Goal: Task Accomplishment & Management: Use online tool/utility

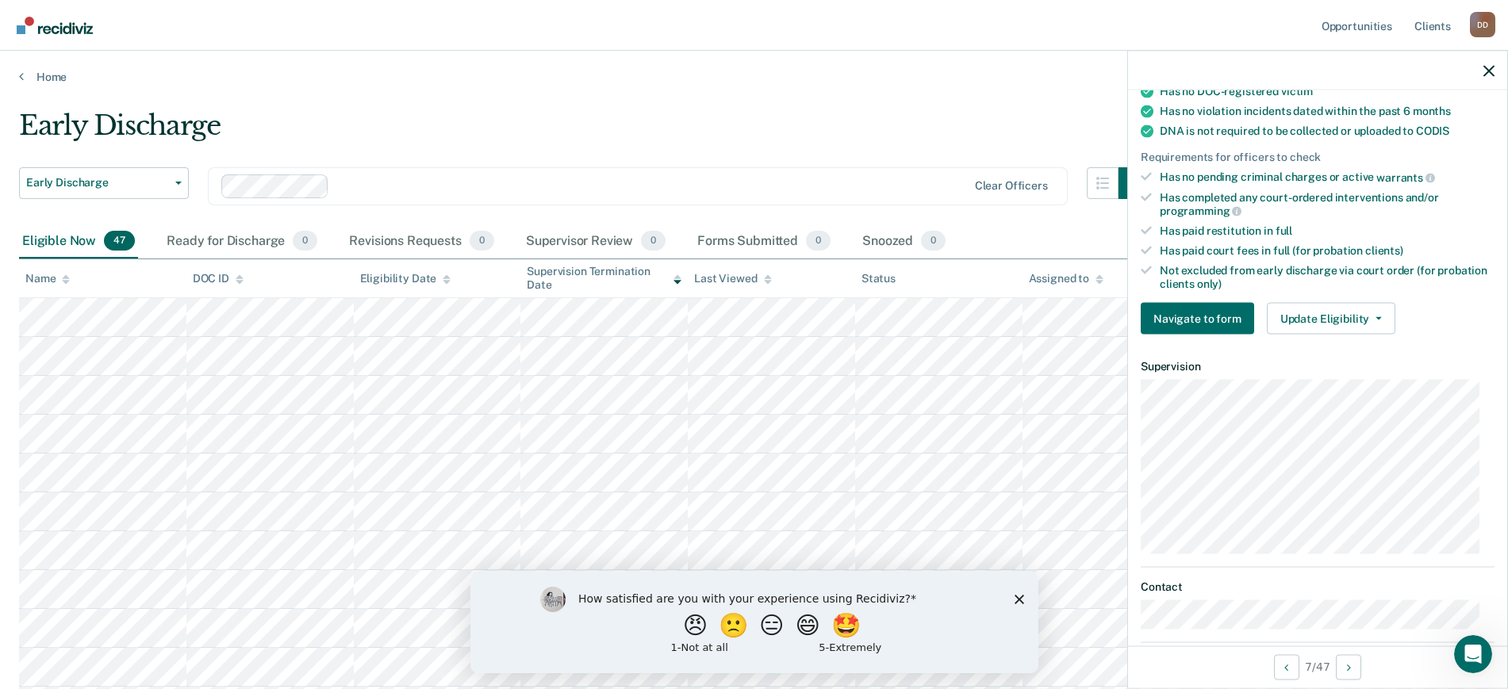
scroll to position [326, 0]
click at [1367, 300] on button "Update Eligibility" at bounding box center [1331, 316] width 128 height 32
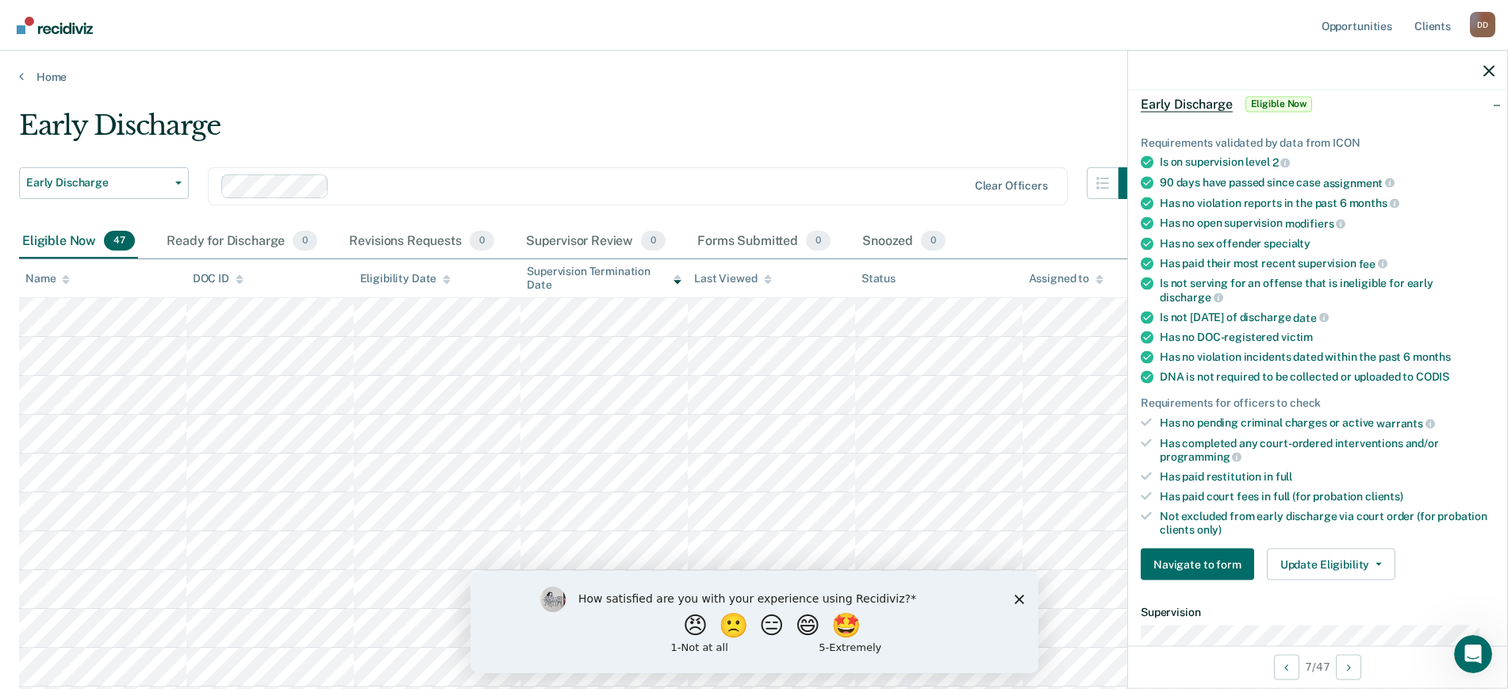
scroll to position [79, 0]
click at [1362, 557] on button "Update Eligibility" at bounding box center [1331, 563] width 128 height 32
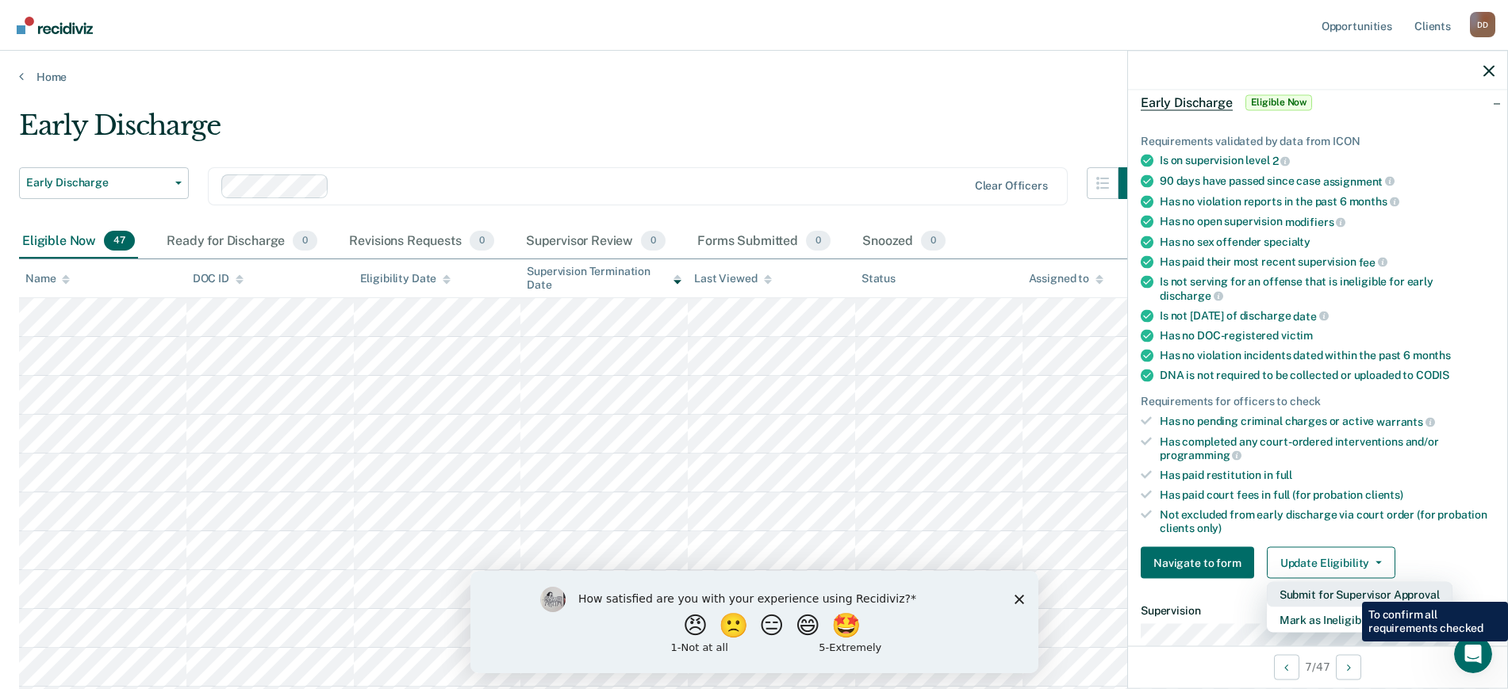
click at [1350, 590] on button "Submit for Supervisor Approval" at bounding box center [1360, 594] width 186 height 25
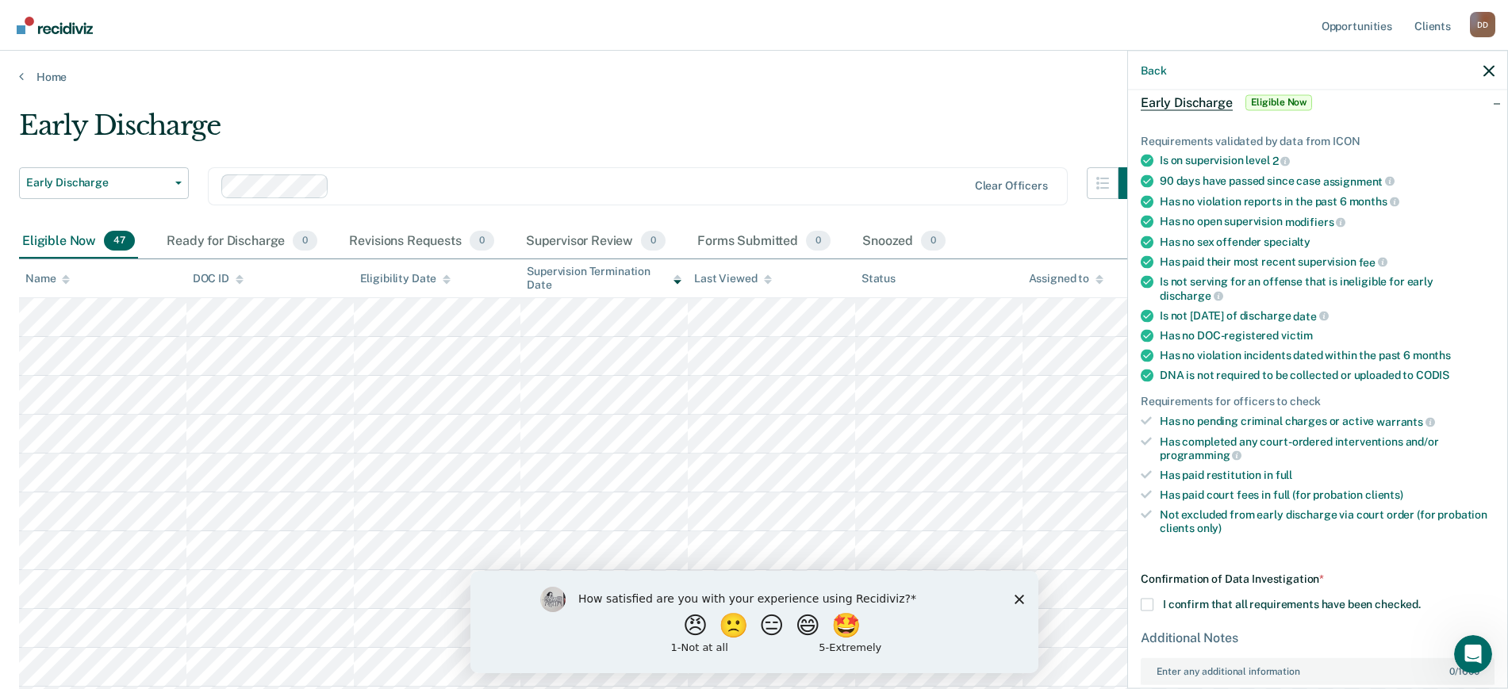
click at [580, 112] on div "Early Discharge" at bounding box center [584, 131] width 1131 height 45
click at [1486, 70] on icon "button" at bounding box center [1488, 70] width 11 height 11
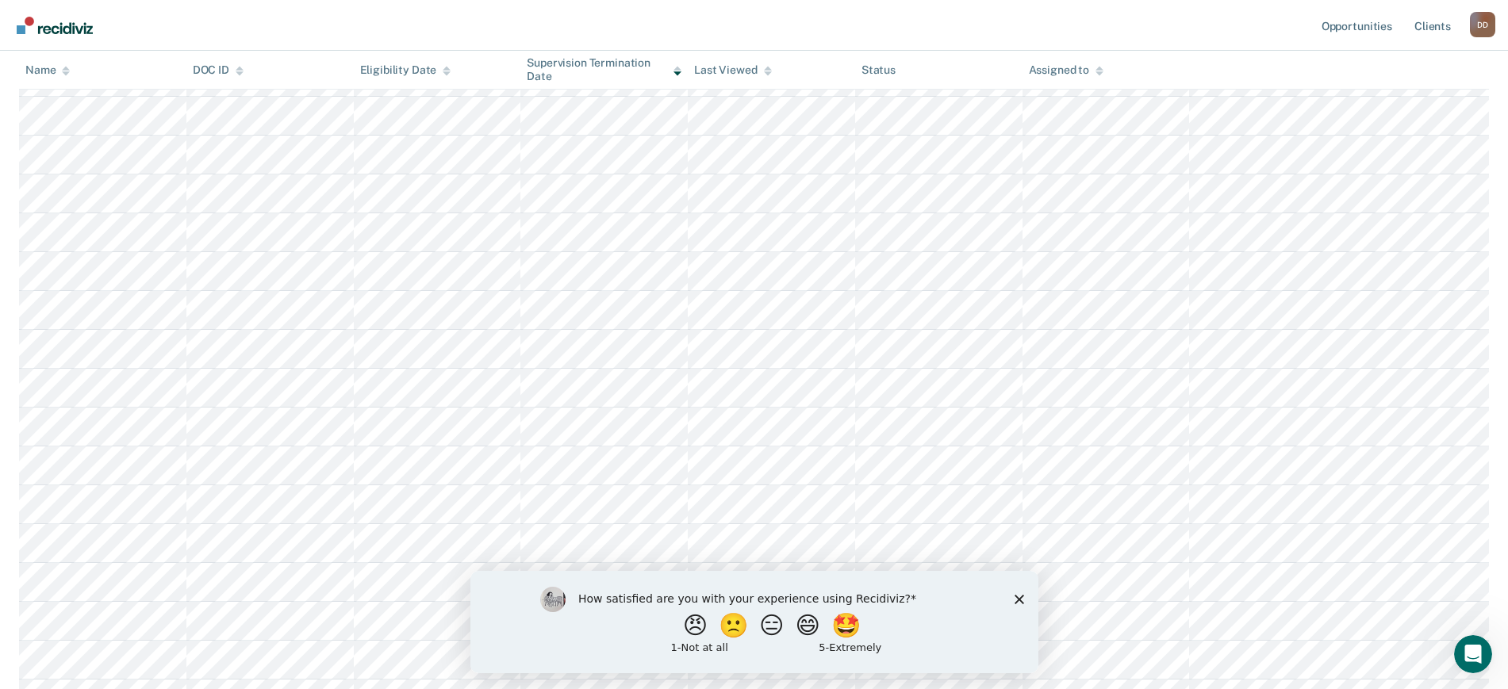
scroll to position [281, 0]
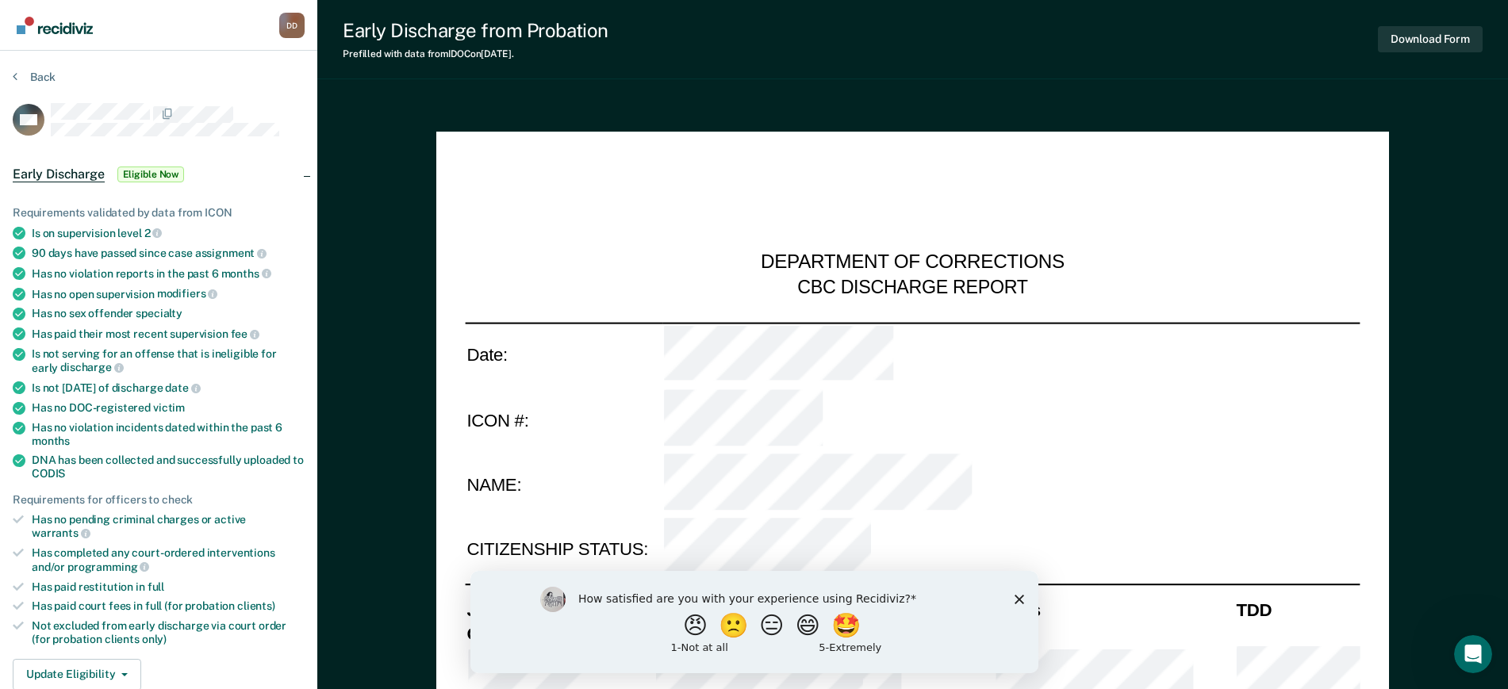
type textarea "x"
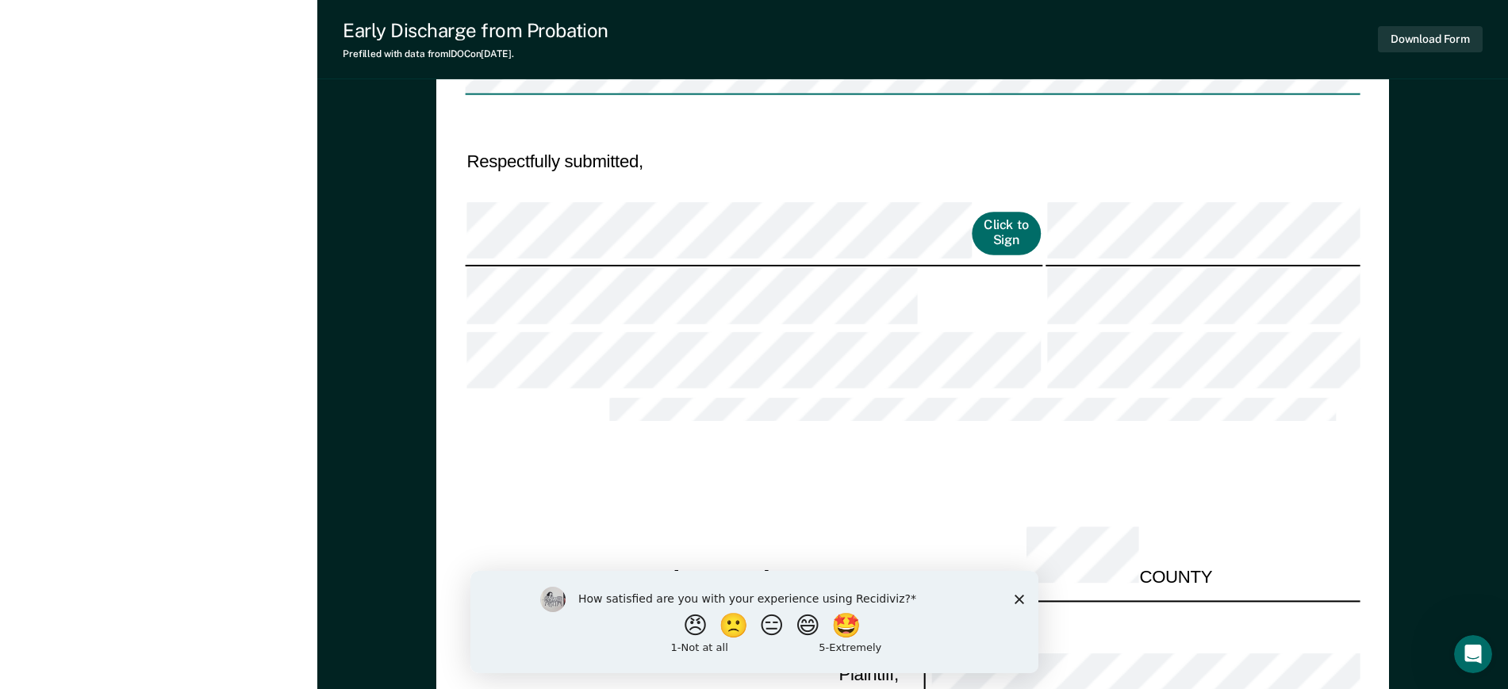
scroll to position [1270, 0]
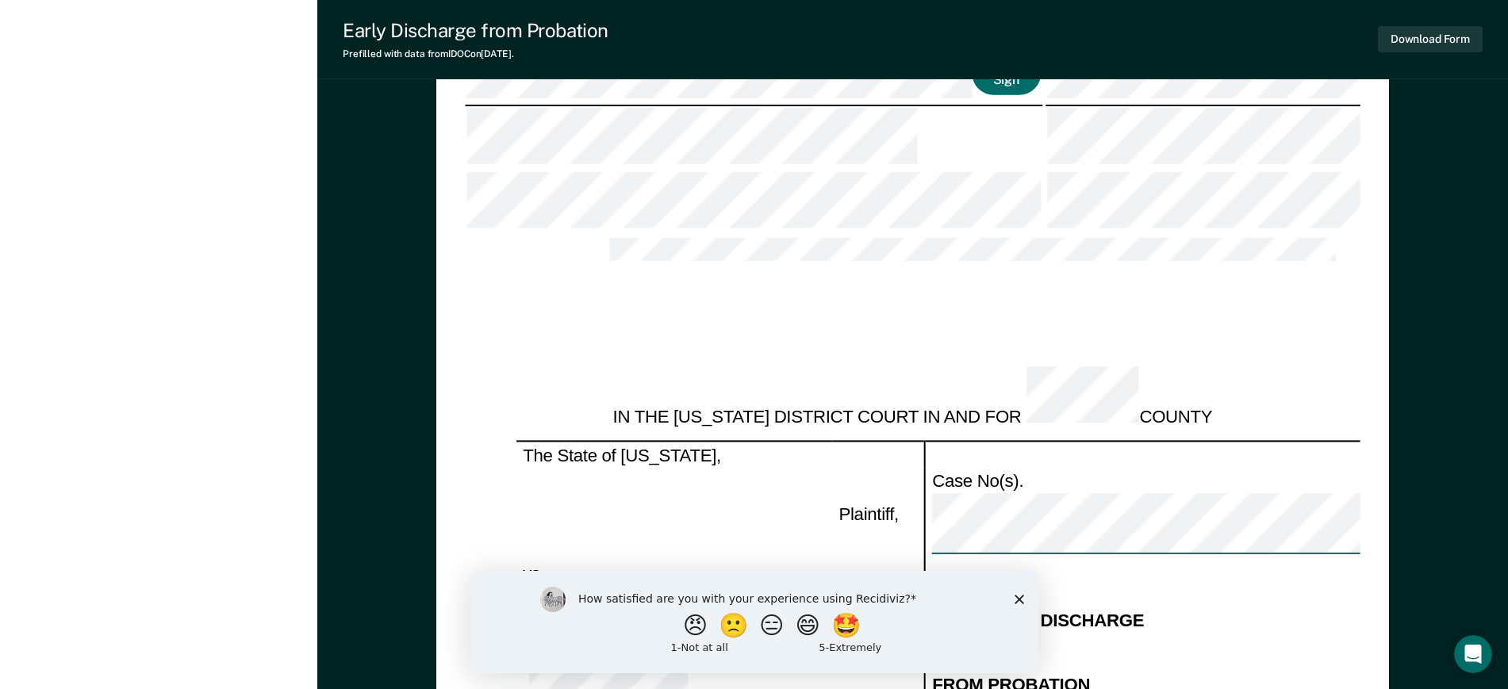
click at [1431, 443] on div "DEPARTMENT OF CORRECTIONS CBC DISCHARGE REPORT Date: ICON #: NAME: CITIZENSHIP …" at bounding box center [912, 152] width 1190 height 2647
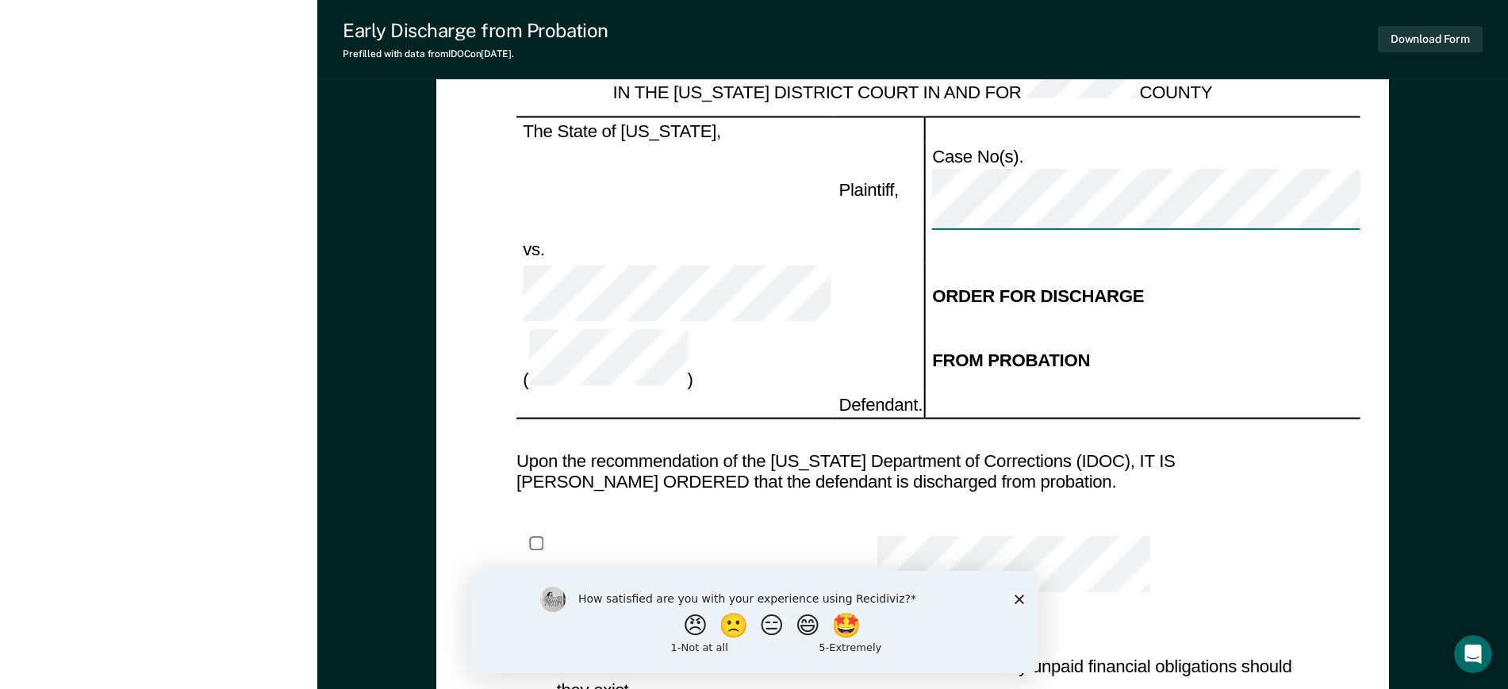
scroll to position [1588, 0]
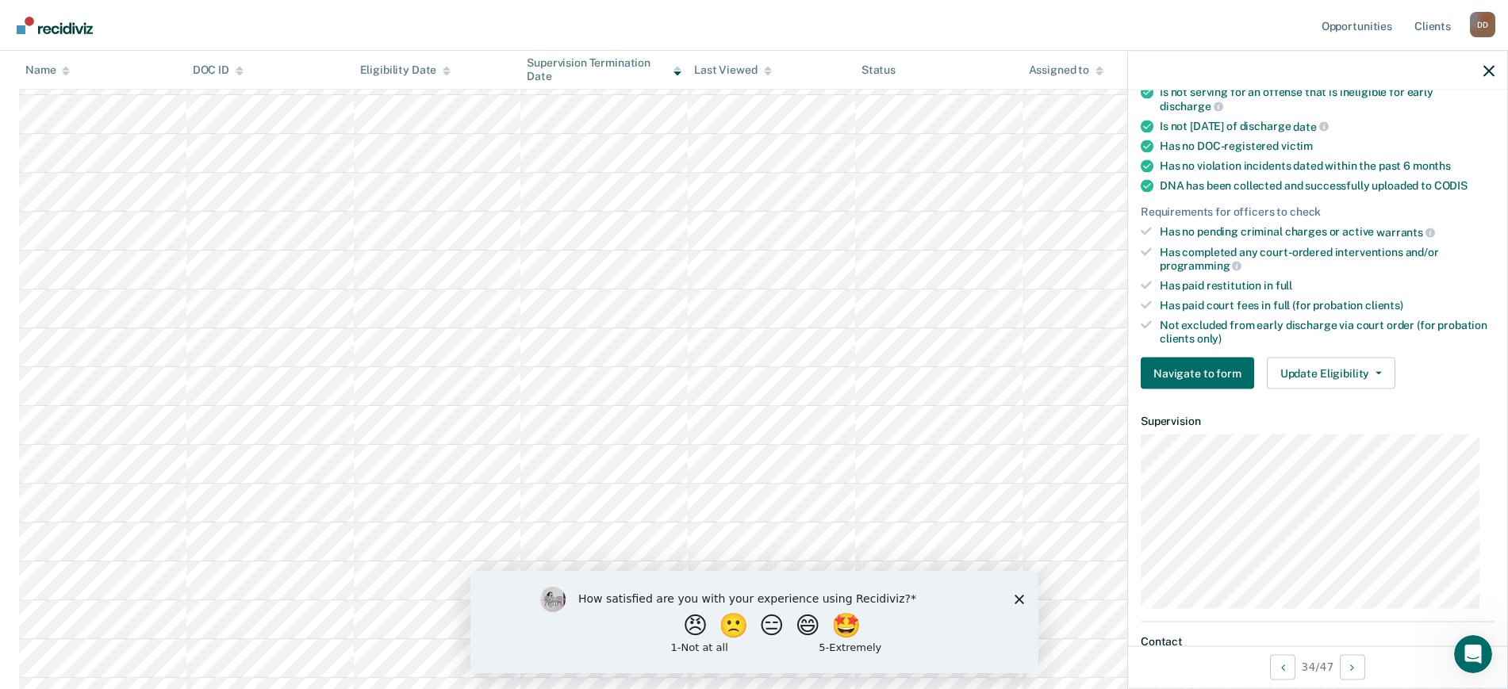
scroll to position [271, 0]
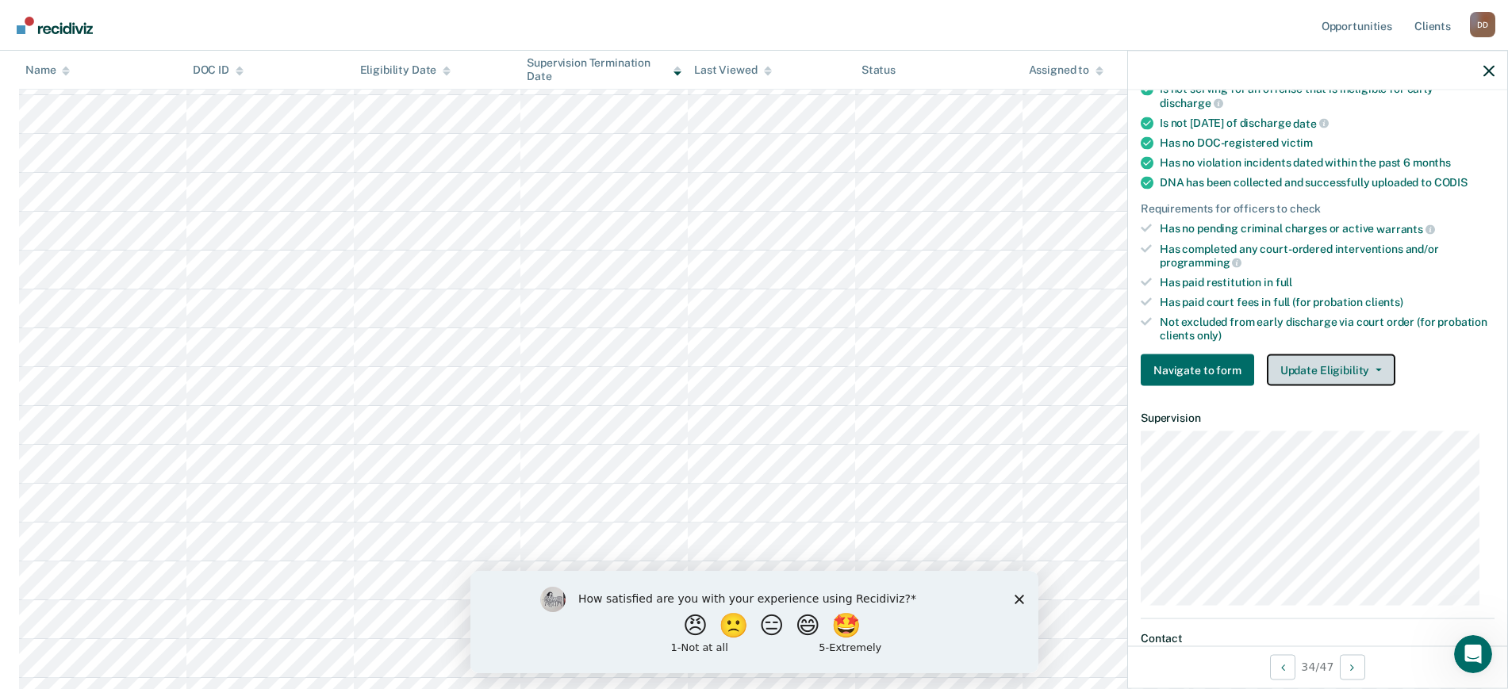
click at [1345, 359] on button "Update Eligibility" at bounding box center [1331, 371] width 128 height 32
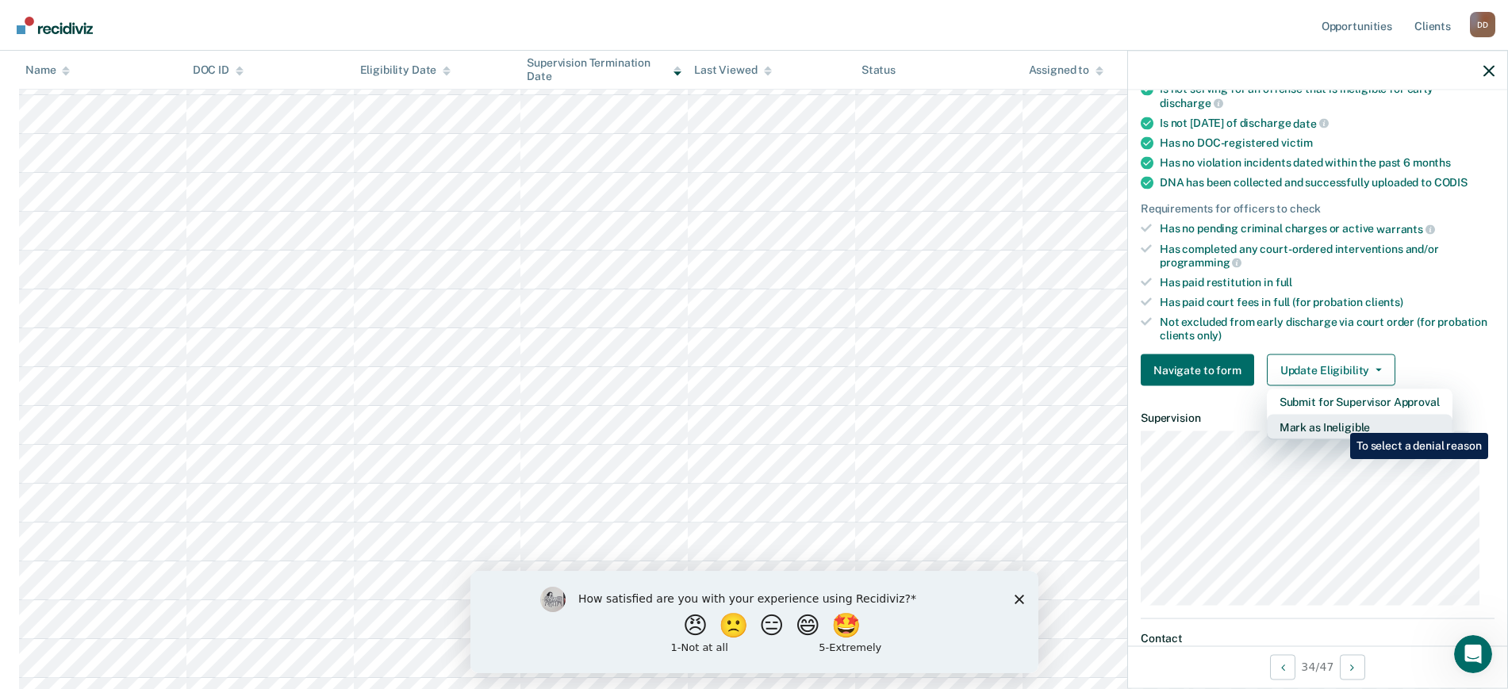
click at [1338, 421] on button "Mark as Ineligible" at bounding box center [1360, 427] width 186 height 25
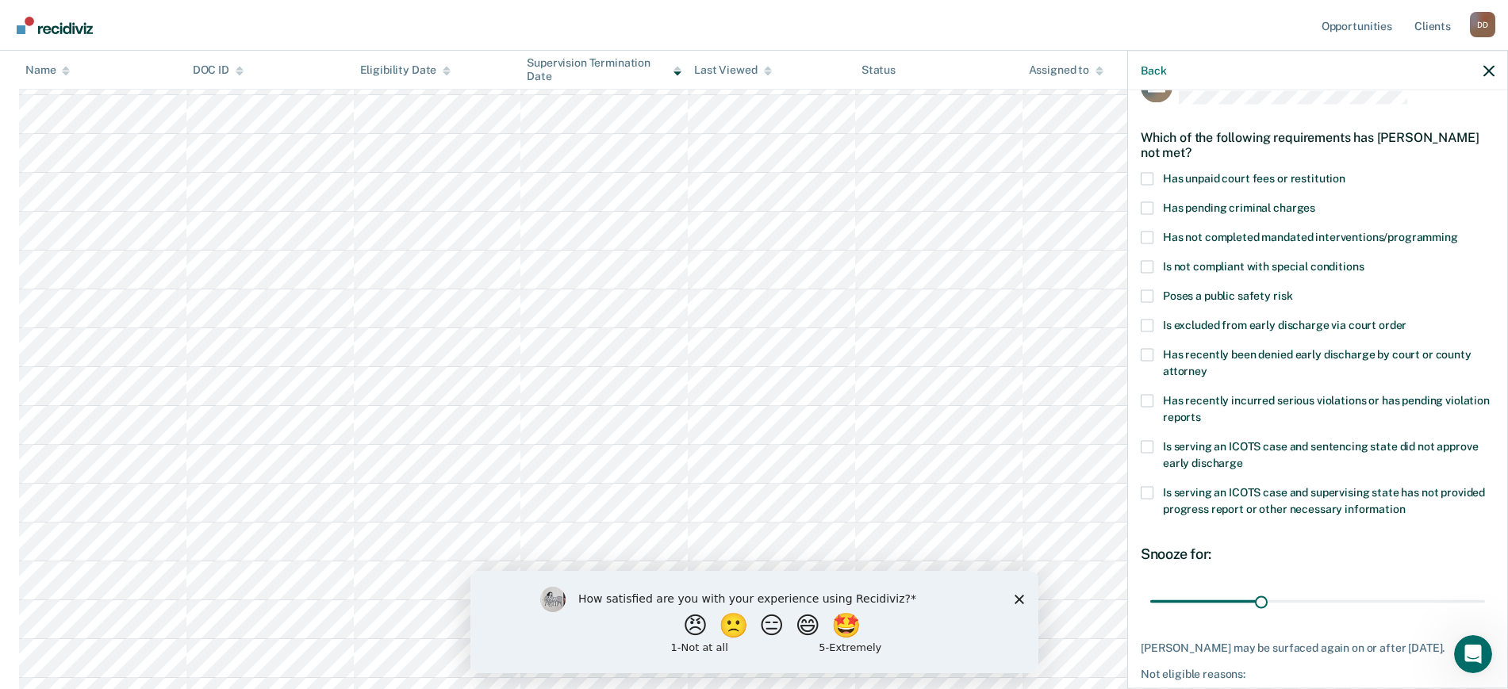
scroll to position [40, 0]
click at [1140, 171] on span at bounding box center [1146, 177] width 13 height 13
click at [1345, 171] on input "Has unpaid court fees or restitution" at bounding box center [1345, 171] width 0 height 0
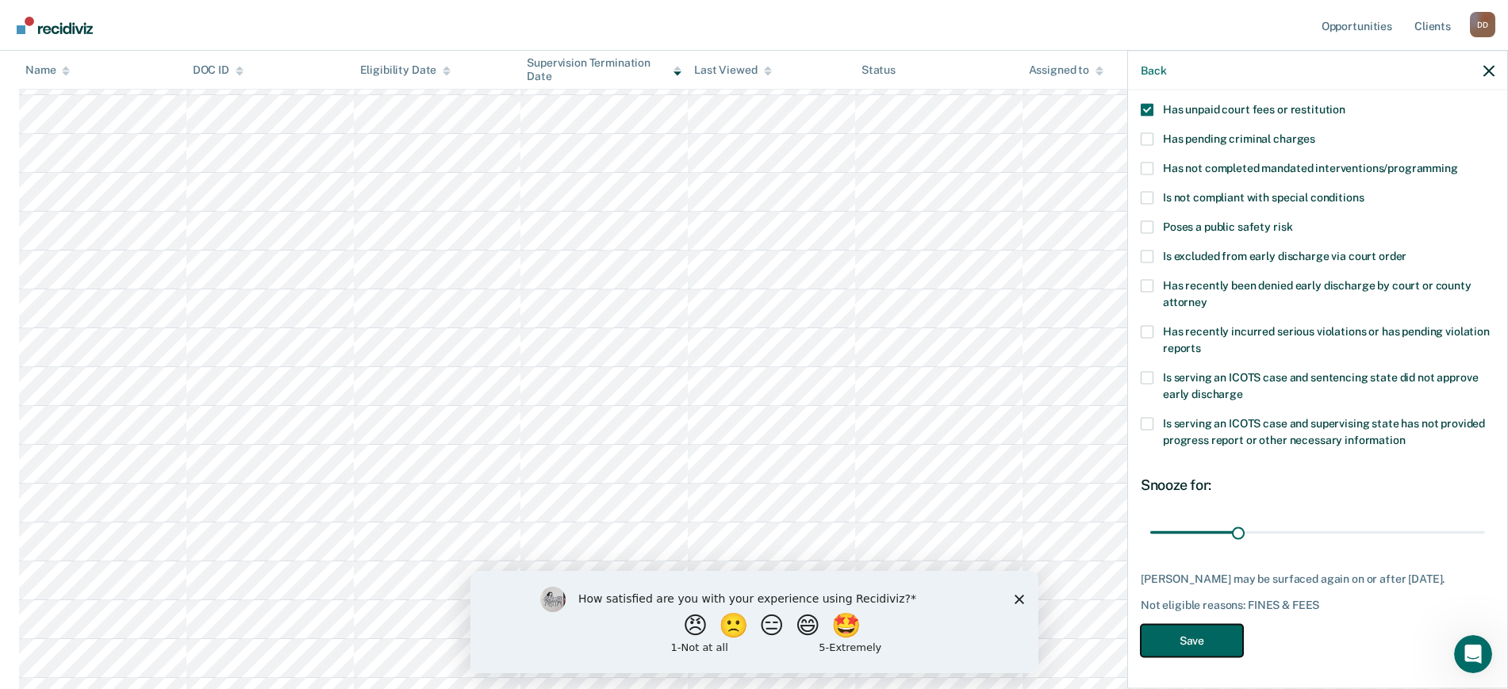
click at [1205, 633] on button "Save" at bounding box center [1191, 640] width 102 height 33
